Goal: Contribute content: Contribute content

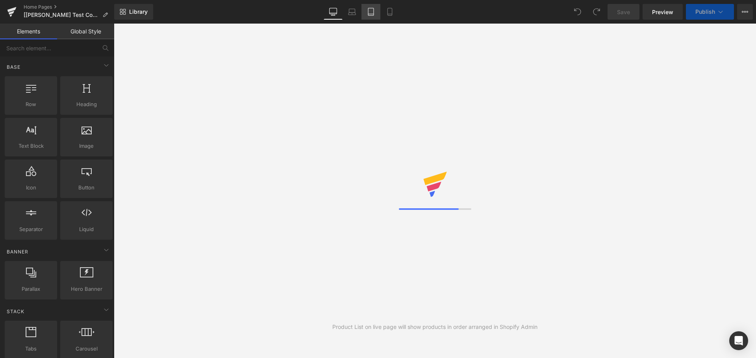
click at [371, 15] on icon at bounding box center [371, 12] width 8 height 8
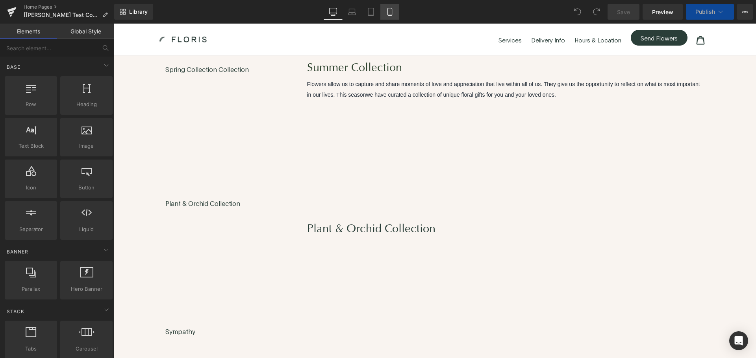
click at [387, 15] on icon at bounding box center [390, 12] width 8 height 8
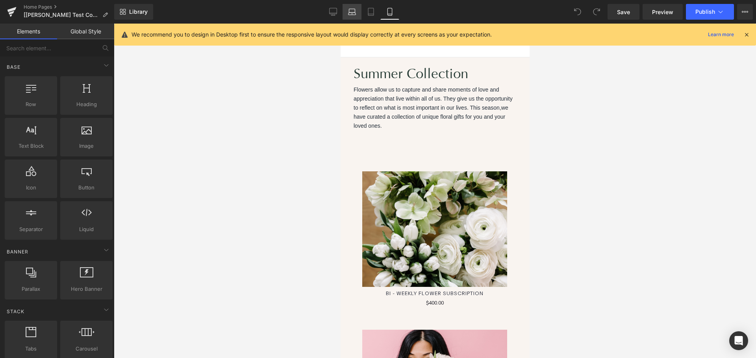
click at [345, 11] on link "Laptop" at bounding box center [351, 12] width 19 height 16
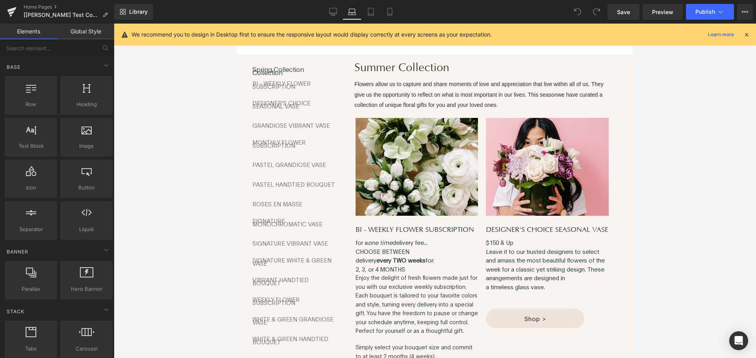
scroll to position [54, 0]
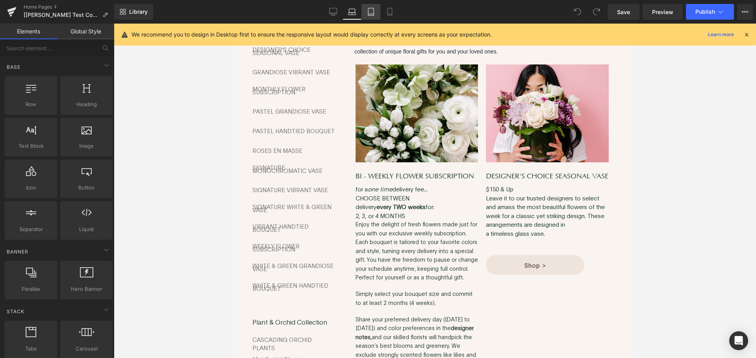
click at [370, 10] on icon at bounding box center [371, 12] width 8 height 8
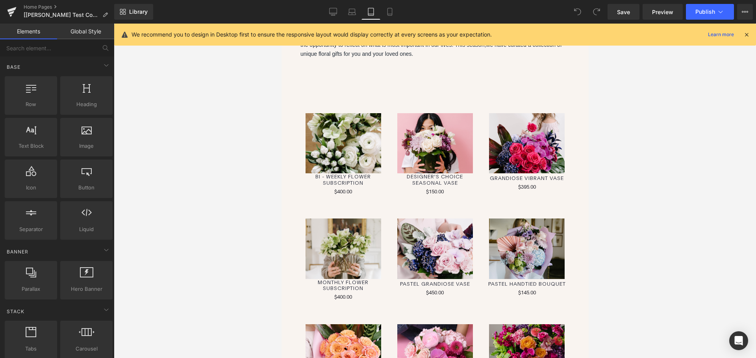
scroll to position [55, 0]
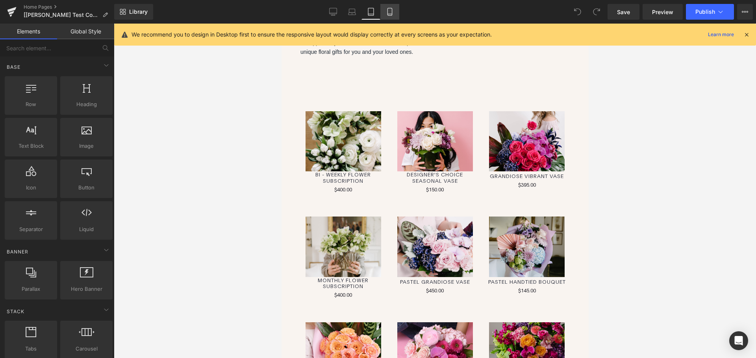
click at [390, 12] on icon at bounding box center [390, 12] width 8 height 8
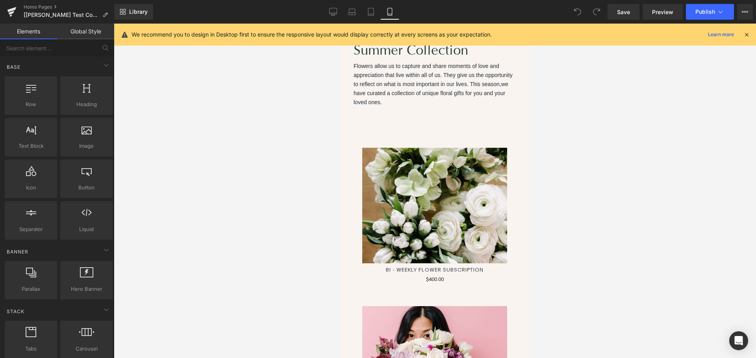
scroll to position [0, 0]
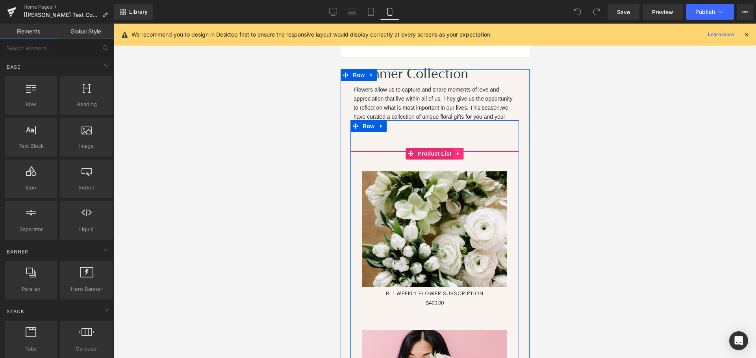
click at [456, 151] on icon at bounding box center [458, 154] width 6 height 6
click at [460, 151] on icon at bounding box center [463, 154] width 6 height 6
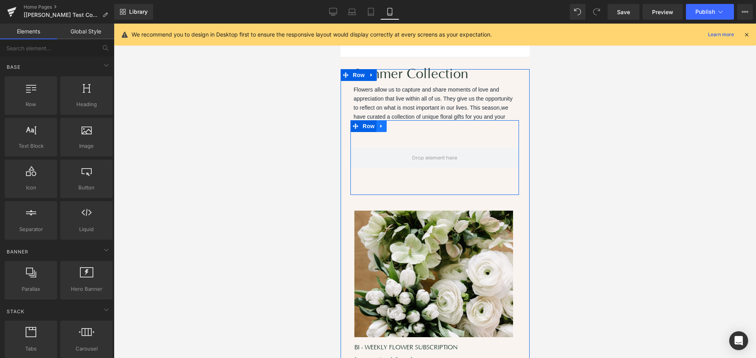
click at [380, 125] on icon at bounding box center [381, 127] width 6 height 6
click at [398, 128] on link at bounding box center [401, 126] width 10 height 12
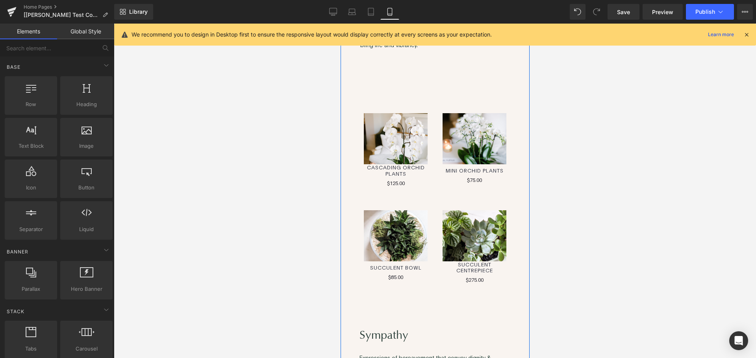
scroll to position [3817, 0]
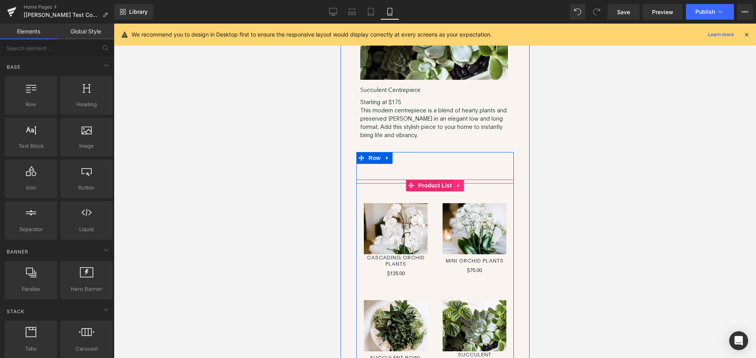
click at [457, 183] on icon at bounding box center [459, 186] width 6 height 6
click at [461, 183] on icon at bounding box center [464, 186] width 6 height 6
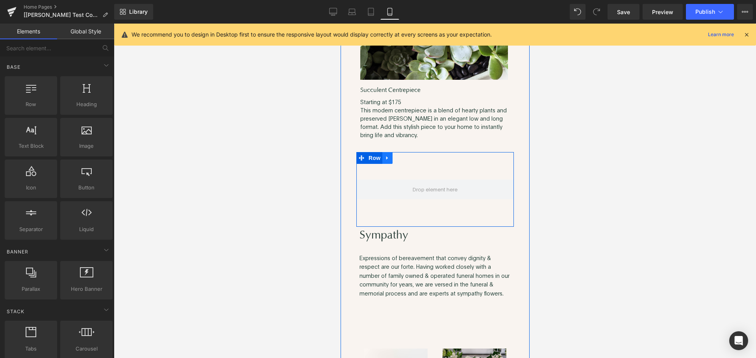
click at [386, 155] on icon at bounding box center [387, 158] width 6 height 6
click at [405, 155] on icon at bounding box center [408, 158] width 6 height 6
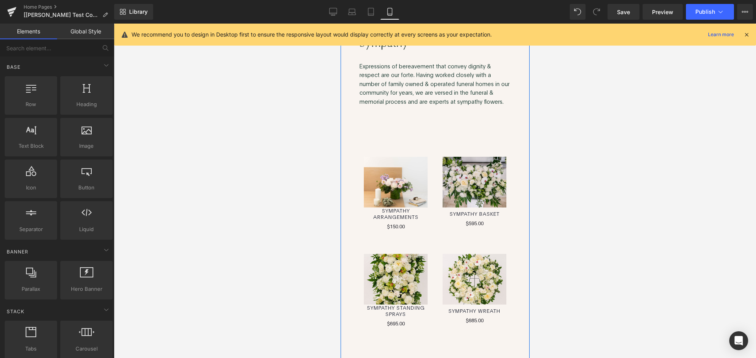
scroll to position [3896, 0]
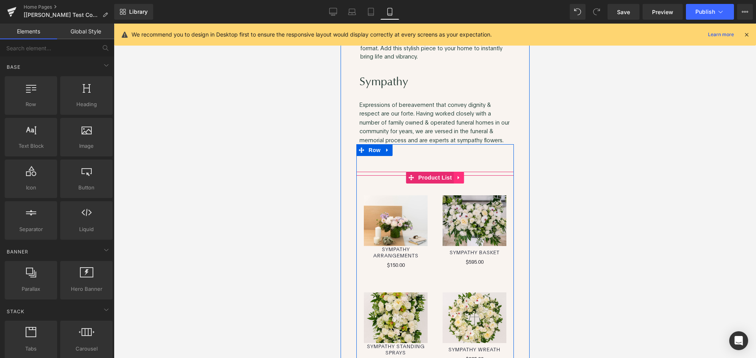
click at [456, 175] on icon at bounding box center [459, 178] width 6 height 6
click at [461, 175] on icon at bounding box center [464, 178] width 6 height 6
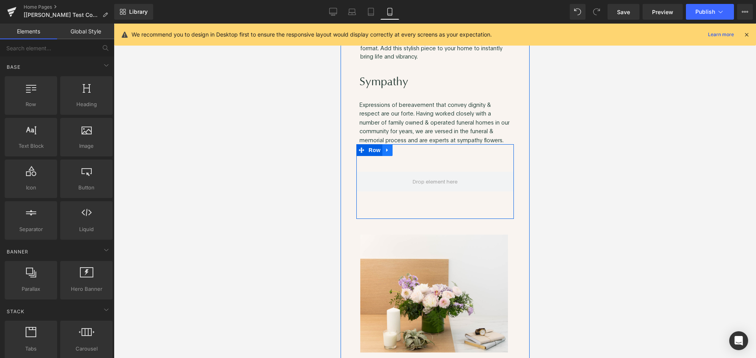
click at [387, 144] on link at bounding box center [387, 150] width 10 height 12
click at [405, 144] on link at bounding box center [407, 150] width 10 height 12
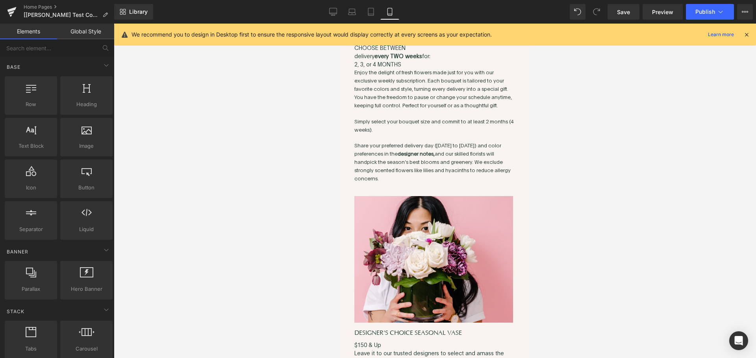
scroll to position [9, 0]
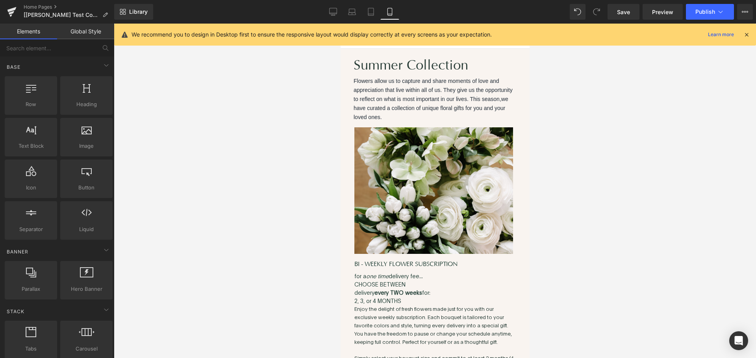
drag, startPoint x: 526, startPoint y: 327, endPoint x: 883, endPoint y: 170, distance: 389.9
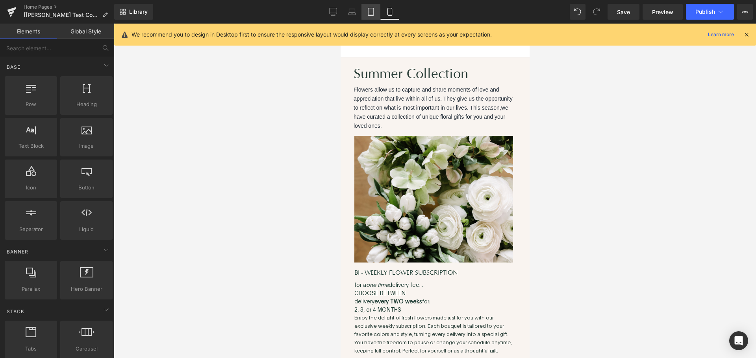
click at [367, 18] on link "Tablet" at bounding box center [370, 12] width 19 height 16
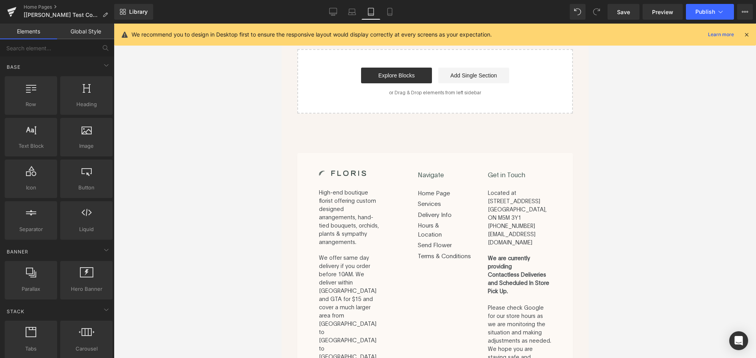
scroll to position [2676, 0]
click at [349, 13] on icon at bounding box center [352, 12] width 8 height 8
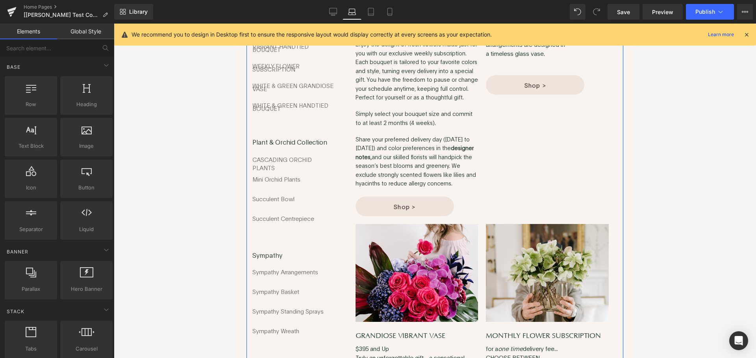
scroll to position [0, 0]
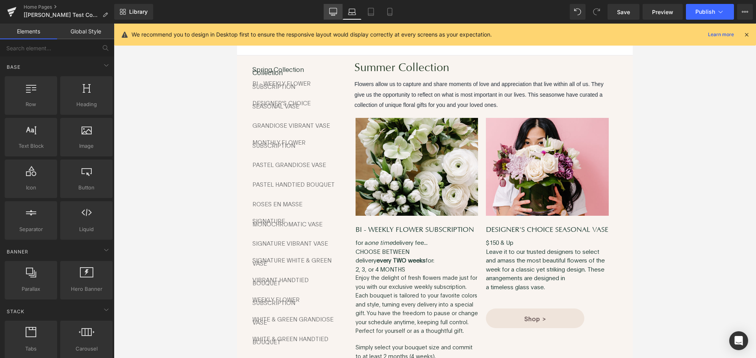
click at [326, 7] on link "Desktop" at bounding box center [332, 12] width 19 height 16
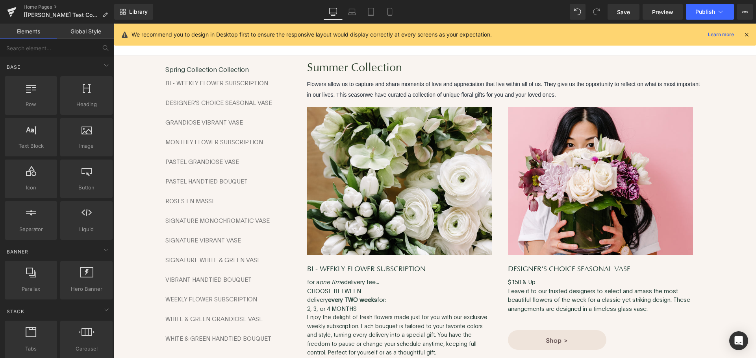
scroll to position [54, 0]
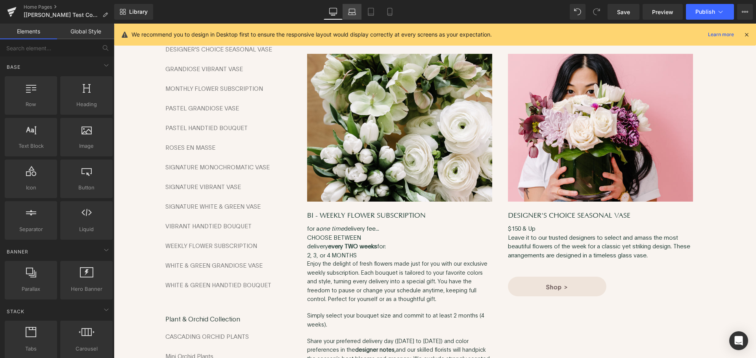
click at [348, 11] on icon at bounding box center [352, 12] width 8 height 8
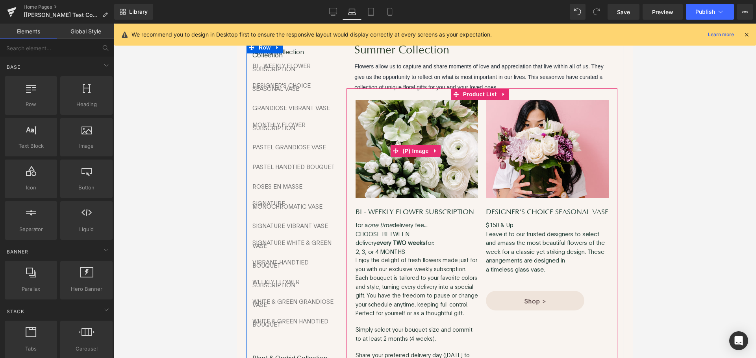
scroll to position [0, 0]
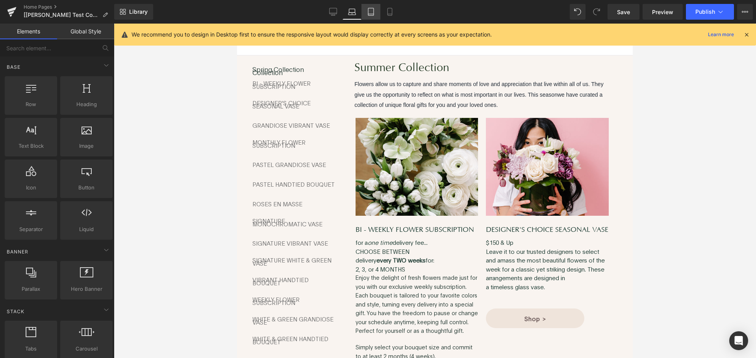
click at [375, 6] on link "Tablet" at bounding box center [370, 12] width 19 height 16
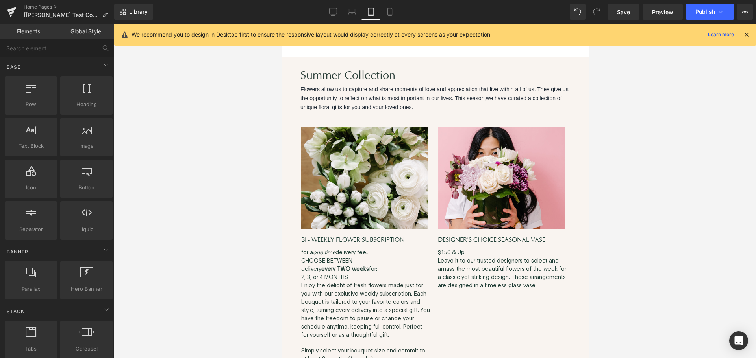
click at [336, 16] on link "Desktop" at bounding box center [332, 12] width 19 height 16
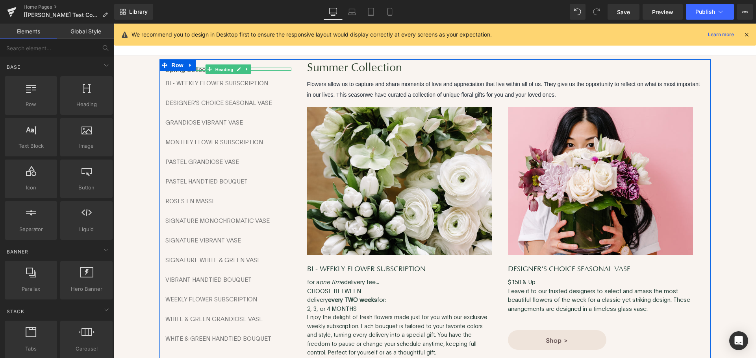
click at [213, 68] on span "Heading" at bounding box center [223, 69] width 21 height 9
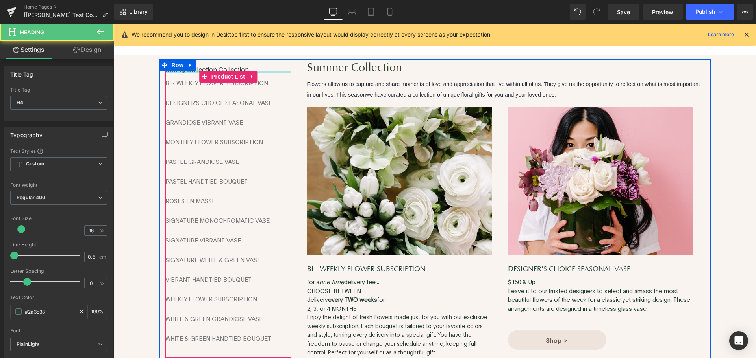
click at [194, 72] on div at bounding box center [228, 72] width 126 height 2
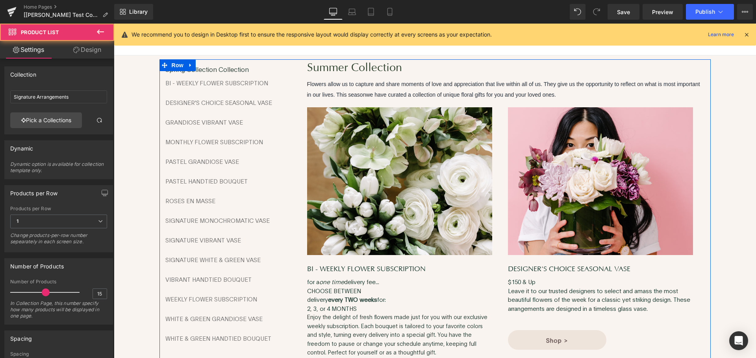
click at [114, 24] on div at bounding box center [114, 24] width 0 height 0
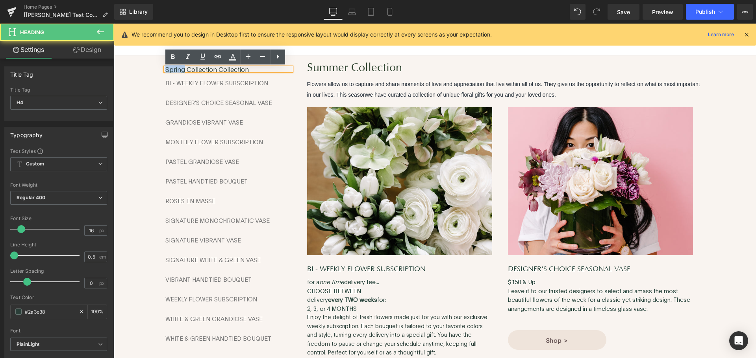
drag, startPoint x: 181, startPoint y: 69, endPoint x: 157, endPoint y: 68, distance: 24.0
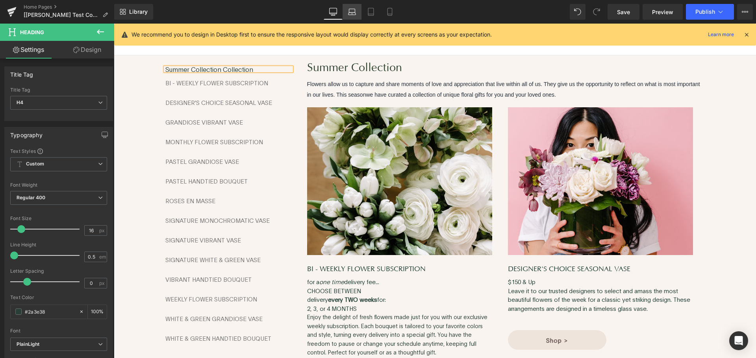
click at [347, 7] on link "Laptop" at bounding box center [351, 12] width 19 height 16
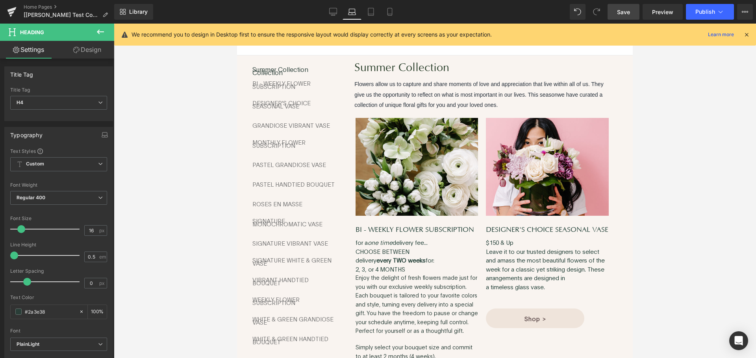
click at [625, 10] on span "Save" at bounding box center [623, 12] width 13 height 8
click at [706, 16] on button "Publish" at bounding box center [710, 12] width 48 height 16
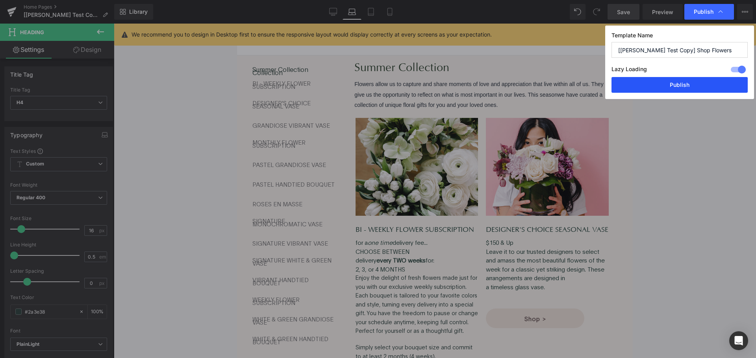
click at [653, 78] on button "Publish" at bounding box center [679, 85] width 136 height 16
